Goal: Task Accomplishment & Management: Manage account settings

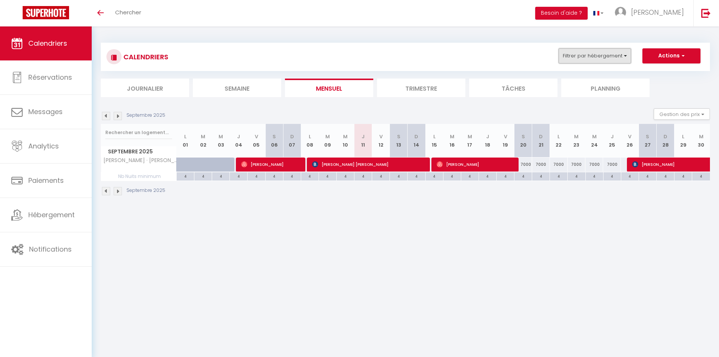
click at [577, 59] on button "Filtrer par hébergement" at bounding box center [595, 55] width 73 height 15
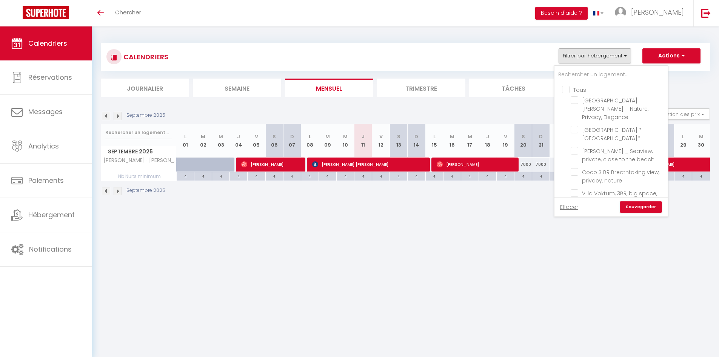
click at [589, 90] on input "Tous" at bounding box center [618, 89] width 113 height 8
checkbox input "true"
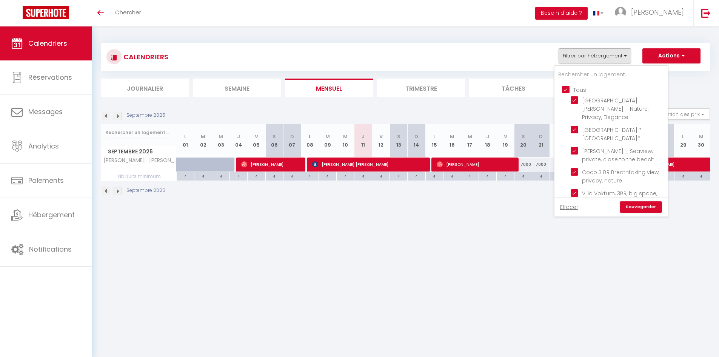
checkbox input "true"
click at [631, 202] on link "Sauvegarder" at bounding box center [641, 206] width 42 height 11
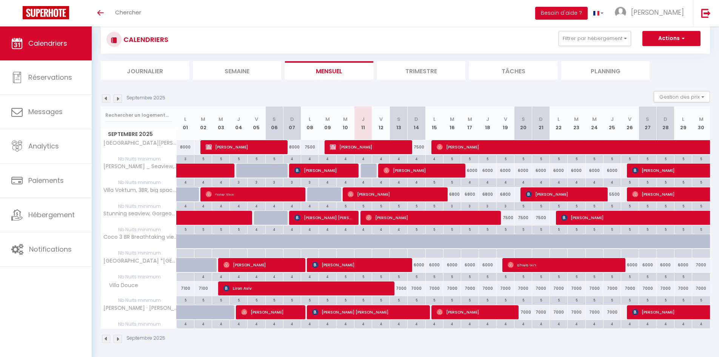
scroll to position [26, 0]
